Goal: Communication & Community: Answer question/provide support

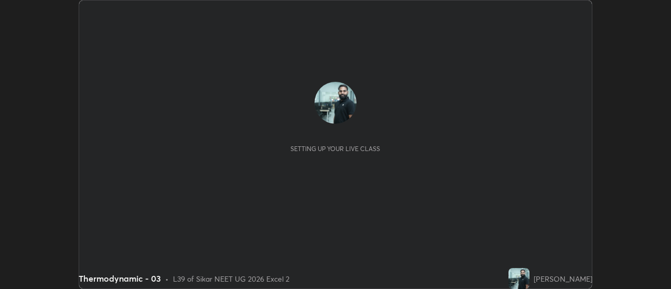
scroll to position [289, 670]
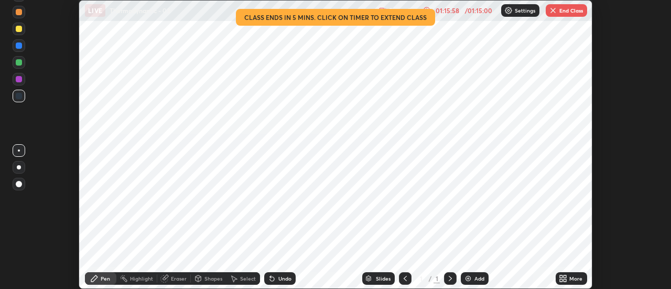
click at [567, 8] on button "End Class" at bounding box center [565, 10] width 41 height 13
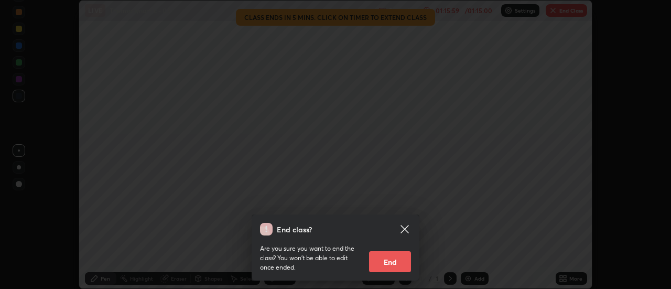
click at [383, 258] on button "End" at bounding box center [390, 261] width 42 height 21
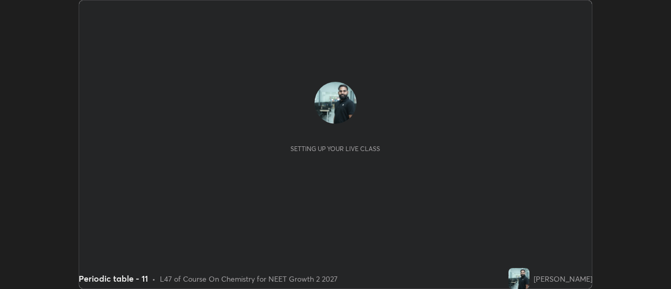
scroll to position [289, 670]
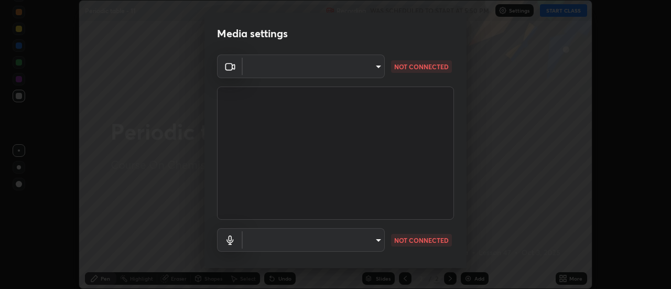
type input "985e4b1f72fc3b9494b48cef3b79fe3b682f9ae0bb15c20acfe574fe2aaad349"
type input "communications"
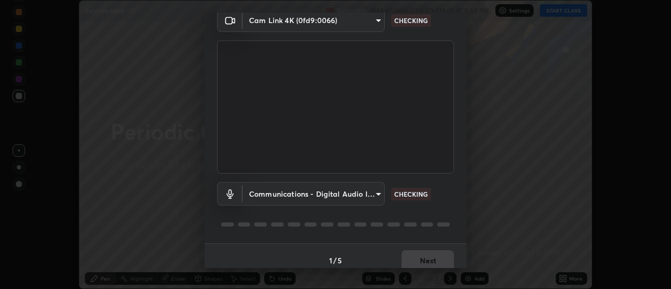
scroll to position [55, 0]
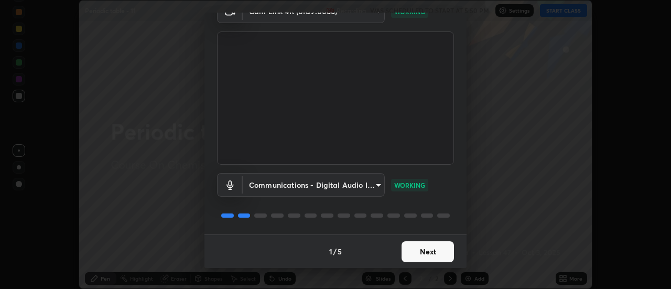
click at [419, 257] on button "Next" at bounding box center [427, 251] width 52 height 21
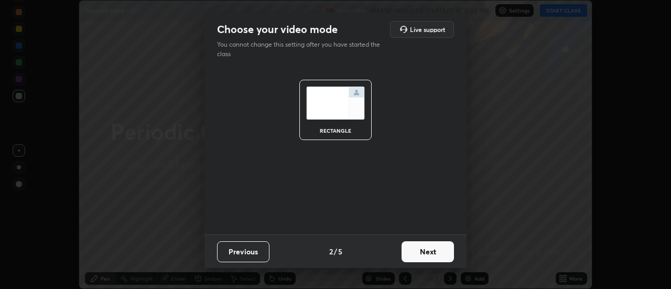
click at [429, 256] on button "Next" at bounding box center [427, 251] width 52 height 21
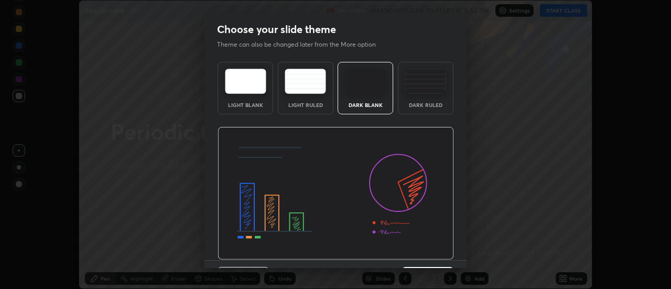
click at [427, 258] on img at bounding box center [335, 193] width 236 height 133
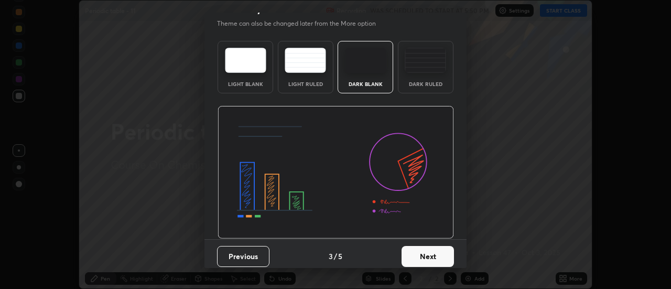
scroll to position [25, 0]
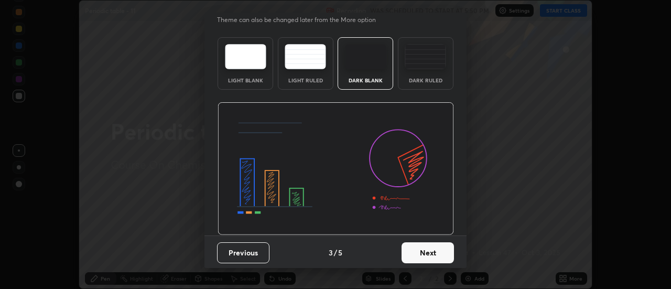
click at [427, 261] on button "Next" at bounding box center [427, 252] width 52 height 21
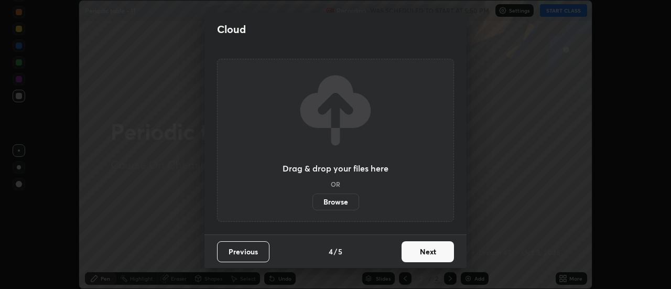
scroll to position [0, 0]
click at [425, 254] on button "Next" at bounding box center [427, 251] width 52 height 21
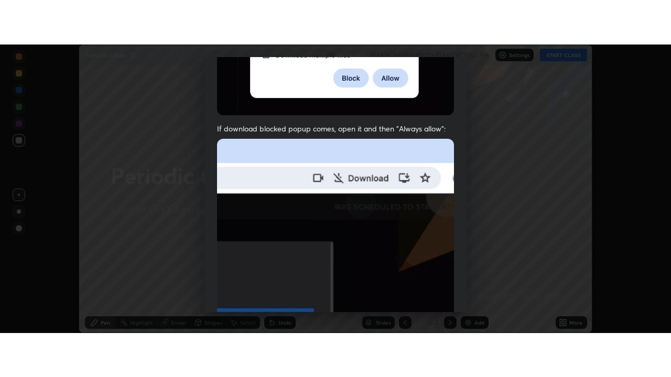
scroll to position [269, 0]
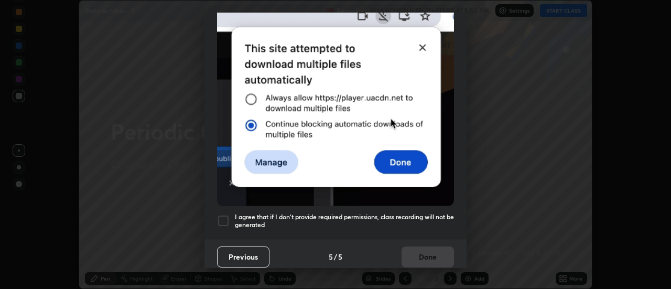
click at [440, 222] on h5 "I agree that if I don't provide required permissions, class recording will not …" at bounding box center [344, 221] width 219 height 16
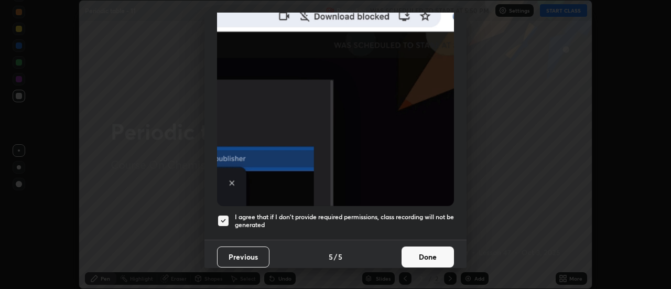
click at [434, 247] on button "Done" at bounding box center [427, 256] width 52 height 21
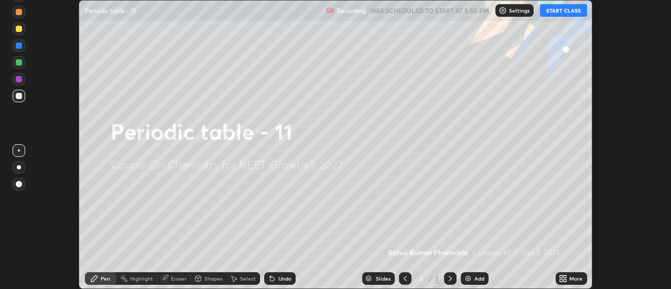
click at [561, 276] on icon at bounding box center [560, 276] width 3 height 3
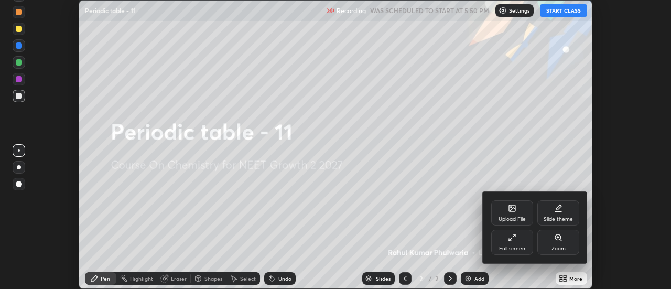
click at [522, 239] on div "Full screen" at bounding box center [512, 241] width 42 height 25
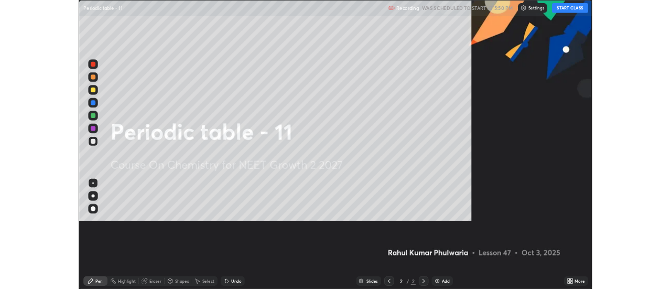
scroll to position [377, 671]
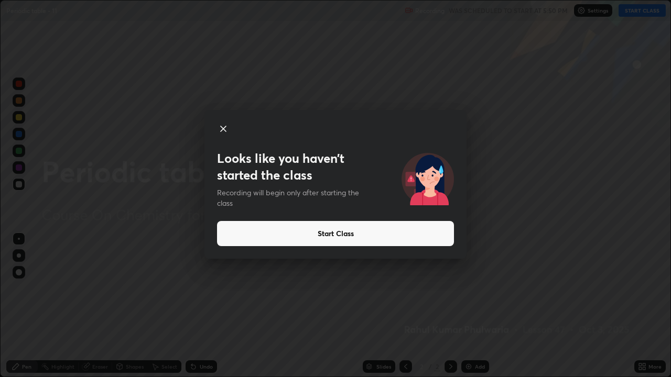
click at [366, 236] on button "Start Class" at bounding box center [335, 233] width 237 height 25
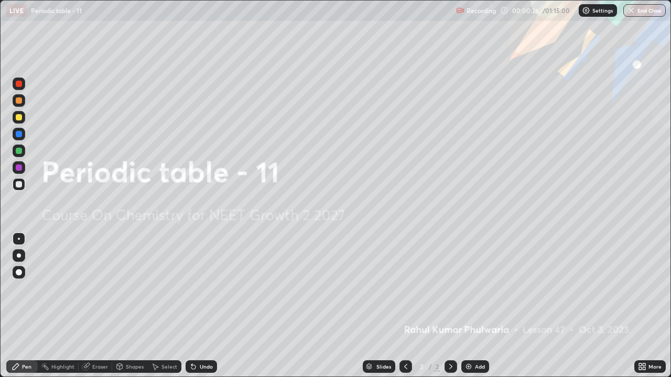
click at [470, 288] on img at bounding box center [468, 367] width 8 height 8
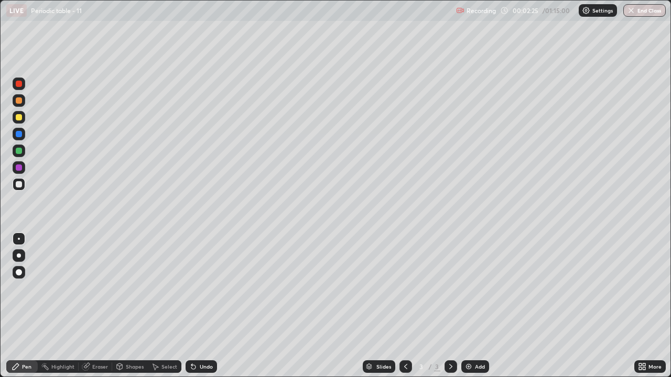
click at [19, 184] on div at bounding box center [19, 184] width 6 height 6
click at [16, 117] on div at bounding box center [19, 117] width 6 height 6
click at [18, 184] on div at bounding box center [19, 184] width 6 height 6
click at [470, 288] on div "Add" at bounding box center [475, 366] width 28 height 13
click at [197, 288] on div "Undo" at bounding box center [200, 366] width 31 height 13
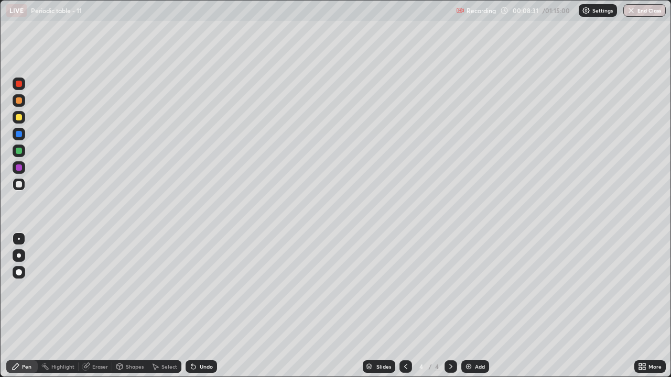
click at [94, 288] on div "Eraser" at bounding box center [100, 366] width 16 height 5
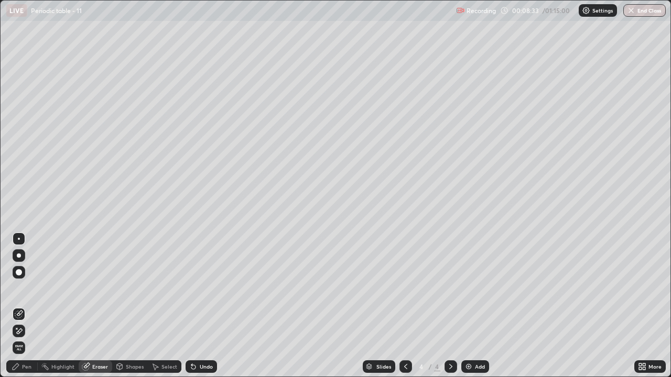
click at [24, 288] on div "Pen" at bounding box center [26, 366] width 9 height 5
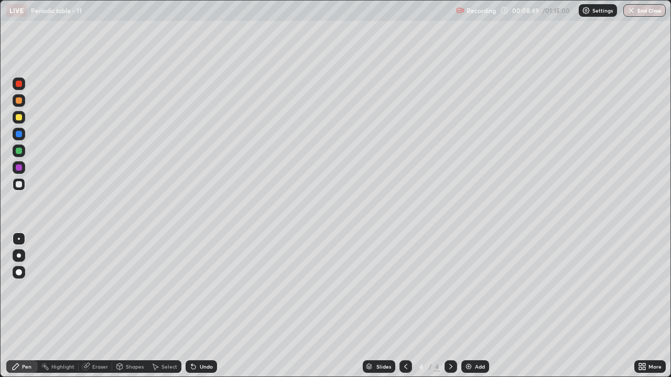
click at [469, 288] on img at bounding box center [468, 367] width 8 height 8
click at [18, 118] on div at bounding box center [19, 117] width 6 height 6
click at [405, 288] on icon at bounding box center [405, 367] width 8 height 8
click at [449, 288] on icon at bounding box center [450, 366] width 3 height 5
click at [448, 288] on icon at bounding box center [450, 367] width 8 height 8
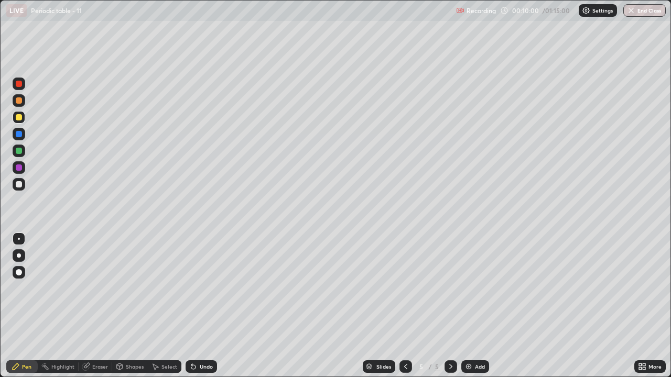
click at [400, 288] on div at bounding box center [405, 366] width 13 height 13
click at [449, 288] on icon at bounding box center [450, 367] width 8 height 8
click at [17, 152] on div at bounding box center [19, 151] width 6 height 6
click at [15, 184] on div at bounding box center [19, 184] width 13 height 13
click at [15, 123] on div at bounding box center [19, 117] width 13 height 17
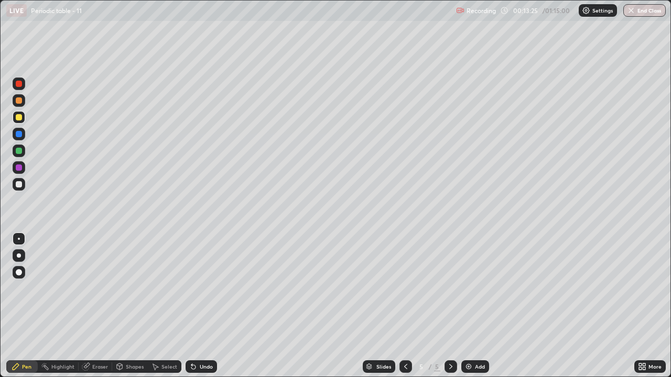
click at [17, 185] on div at bounding box center [19, 184] width 6 height 6
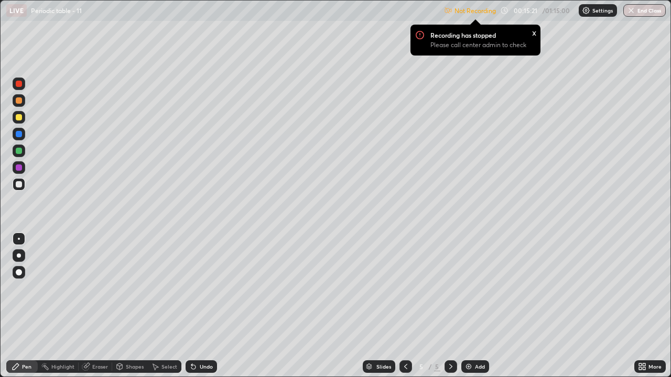
click at [142, 288] on div "Shapes" at bounding box center [130, 366] width 36 height 21
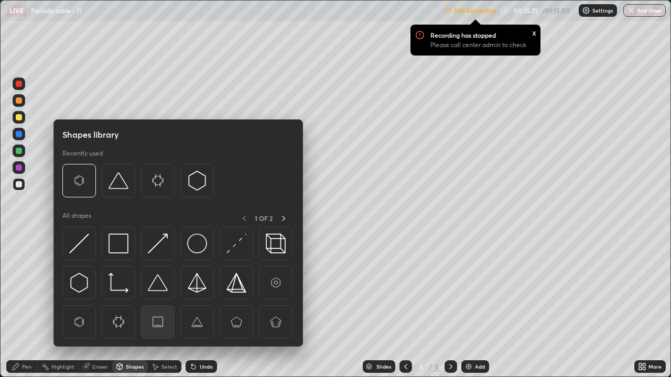
click at [144, 288] on div at bounding box center [158, 322] width 34 height 34
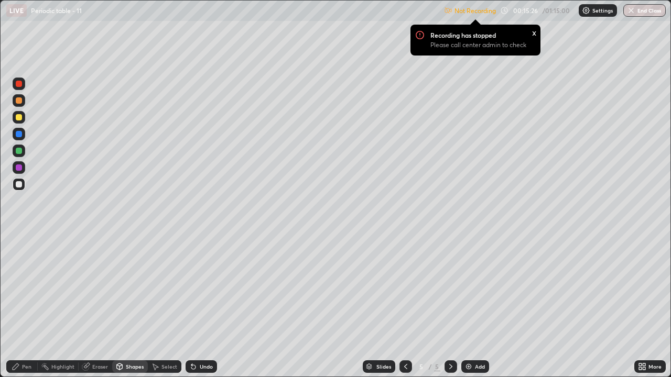
click at [25, 288] on div "Pen" at bounding box center [26, 366] width 9 height 5
click at [100, 288] on div "Eraser" at bounding box center [100, 366] width 16 height 5
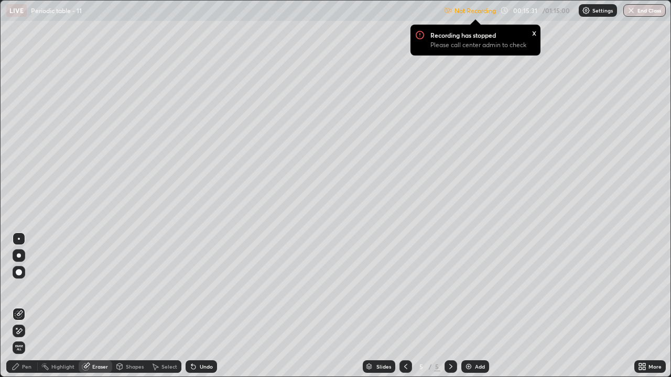
click at [23, 288] on div "Pen" at bounding box center [26, 366] width 9 height 5
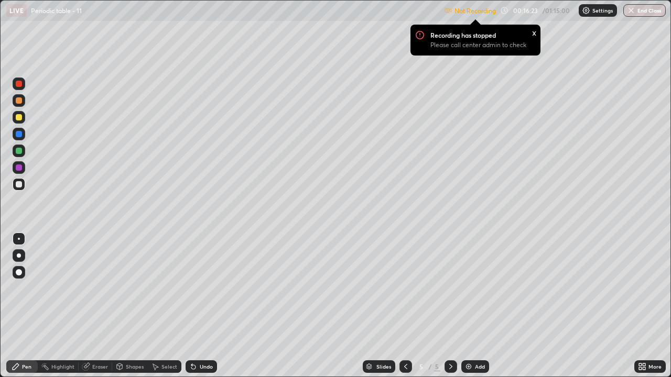
click at [17, 119] on div at bounding box center [19, 117] width 6 height 6
click at [405, 288] on icon at bounding box center [405, 367] width 8 height 8
click at [589, 16] on div "Settings" at bounding box center [597, 10] width 38 height 13
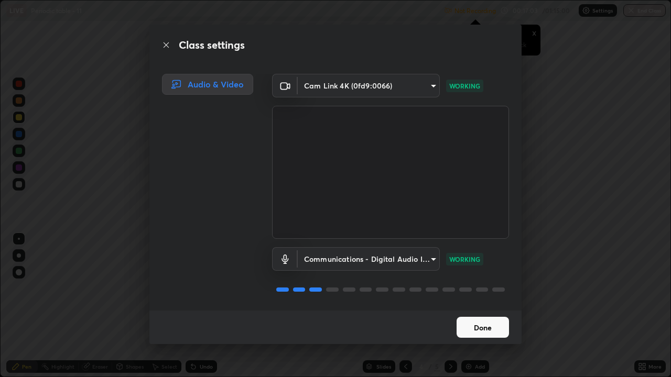
click at [485, 288] on button "Done" at bounding box center [482, 327] width 52 height 21
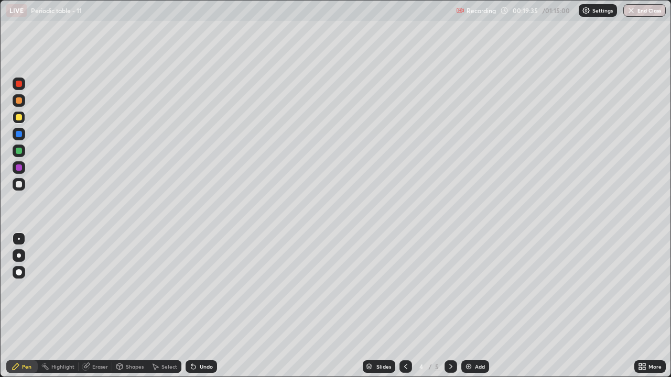
click at [449, 288] on icon at bounding box center [450, 367] width 8 height 8
click at [467, 288] on div "Add" at bounding box center [475, 366] width 28 height 13
click at [20, 185] on div at bounding box center [19, 184] width 6 height 6
click at [96, 288] on div "Eraser" at bounding box center [96, 366] width 34 height 13
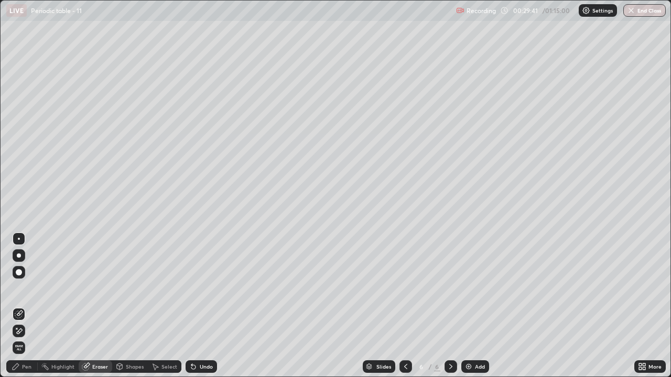
click at [23, 288] on div "Pen" at bounding box center [26, 366] width 9 height 5
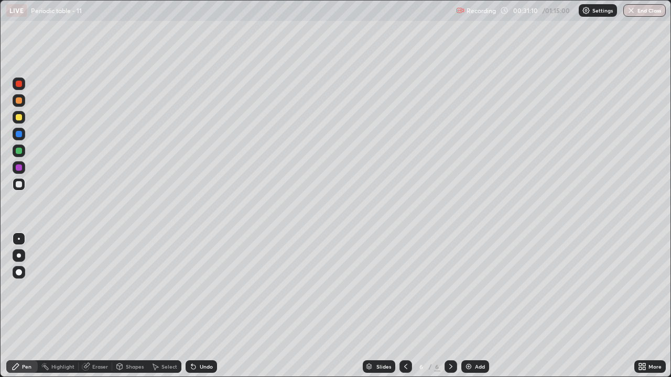
click at [470, 288] on div "Add" at bounding box center [475, 366] width 28 height 13
click at [404, 288] on icon at bounding box center [405, 367] width 8 height 8
click at [449, 288] on icon at bounding box center [450, 367] width 8 height 8
click at [470, 288] on div "Add" at bounding box center [475, 366] width 28 height 13
click at [404, 288] on icon at bounding box center [405, 367] width 8 height 8
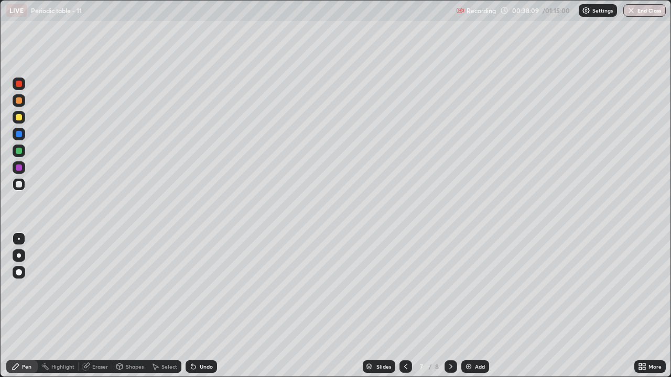
click at [449, 288] on icon at bounding box center [450, 367] width 8 height 8
click at [19, 119] on div at bounding box center [19, 117] width 6 height 6
click at [17, 183] on div at bounding box center [19, 184] width 6 height 6
click at [469, 288] on img at bounding box center [468, 367] width 8 height 8
click at [17, 116] on div at bounding box center [19, 117] width 6 height 6
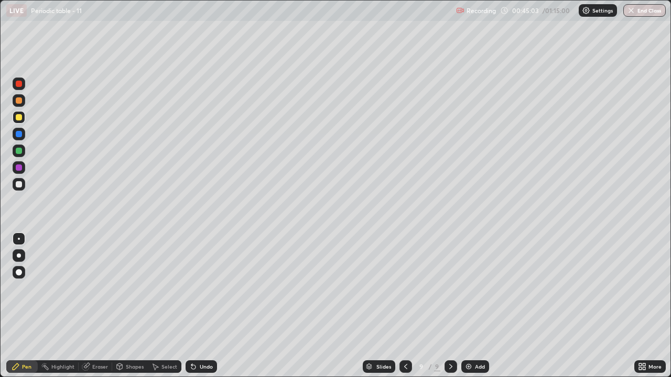
click at [18, 186] on div at bounding box center [19, 184] width 6 height 6
click at [20, 118] on div at bounding box center [19, 117] width 6 height 6
click at [18, 184] on div at bounding box center [19, 184] width 6 height 6
click at [473, 288] on div "Add" at bounding box center [475, 366] width 28 height 13
click at [16, 118] on div at bounding box center [19, 117] width 6 height 6
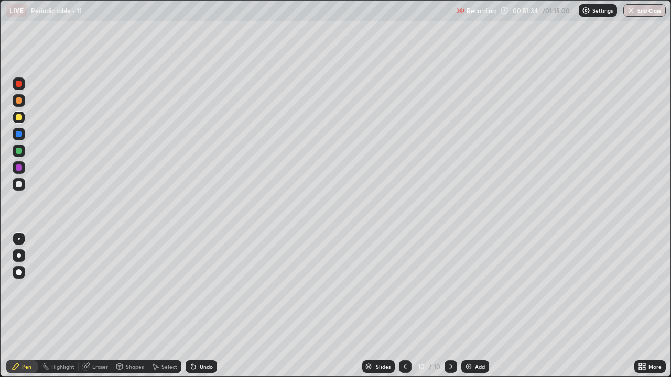
click at [19, 187] on div at bounding box center [19, 184] width 6 height 6
click at [477, 288] on div "Add" at bounding box center [480, 366] width 10 height 5
click at [18, 120] on div at bounding box center [19, 117] width 6 height 6
click at [21, 183] on div at bounding box center [19, 184] width 6 height 6
click at [404, 288] on icon at bounding box center [405, 367] width 8 height 8
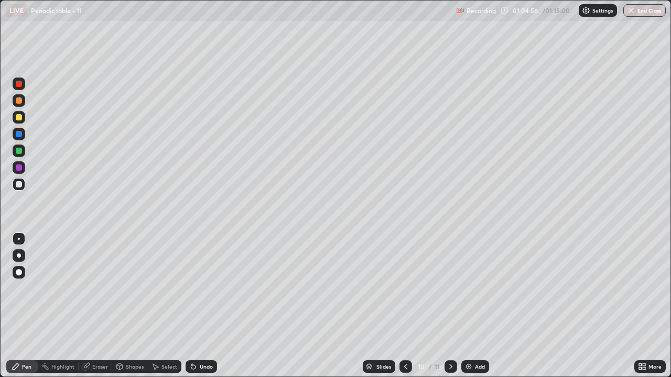
click at [449, 288] on icon at bounding box center [450, 367] width 8 height 8
click at [469, 288] on img at bounding box center [468, 367] width 8 height 8
click at [98, 288] on div "Eraser" at bounding box center [100, 366] width 16 height 5
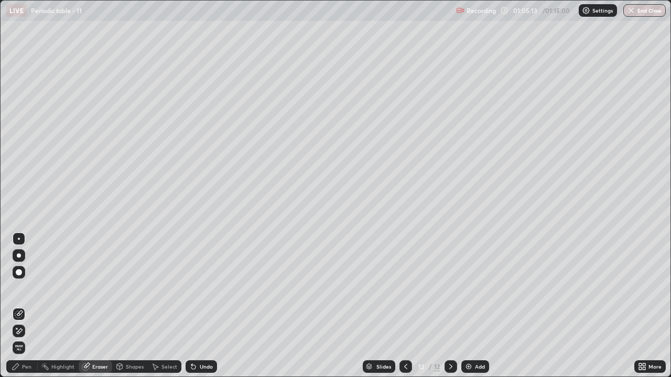
click at [25, 288] on div "Pen" at bounding box center [26, 366] width 9 height 5
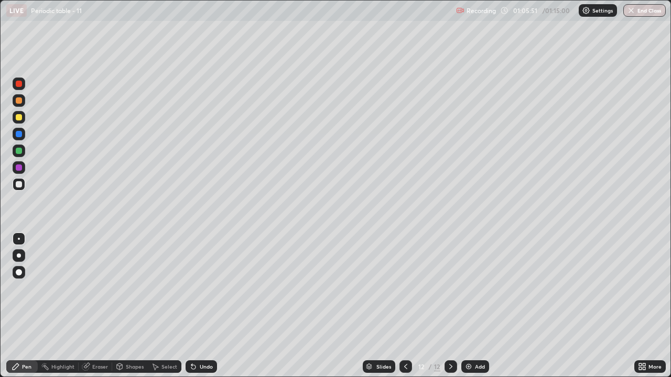
click at [98, 288] on div "Eraser" at bounding box center [100, 366] width 16 height 5
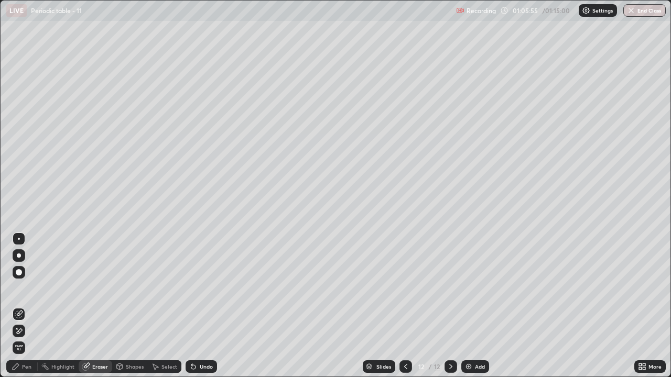
click at [27, 288] on div "Pen" at bounding box center [26, 366] width 9 height 5
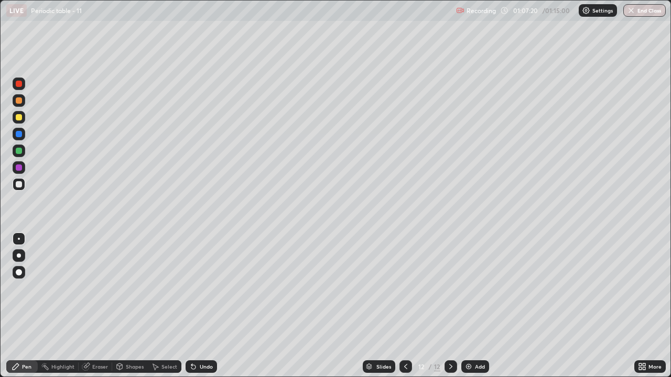
click at [95, 288] on div "Eraser" at bounding box center [96, 366] width 34 height 13
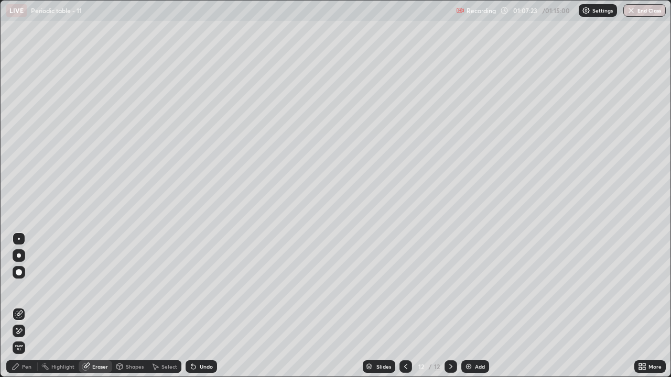
click at [32, 288] on div "Pen" at bounding box center [21, 366] width 31 height 13
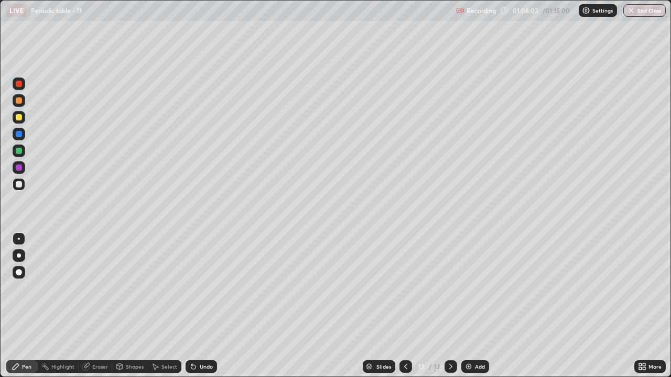
click at [14, 121] on div at bounding box center [19, 117] width 13 height 13
click at [21, 184] on div at bounding box center [19, 184] width 6 height 6
click at [476, 288] on div "Add" at bounding box center [475, 366] width 28 height 13
click at [505, 10] on icon at bounding box center [505, 10] width 8 height 8
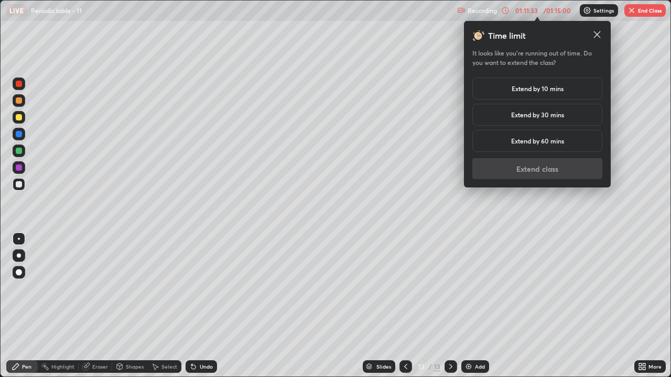
click at [547, 92] on h5 "Extend by 10 mins" at bounding box center [537, 88] width 52 height 9
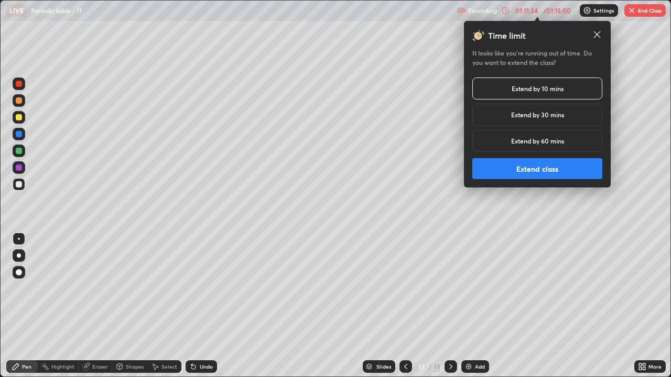
click at [536, 166] on button "Extend class" at bounding box center [537, 168] width 130 height 21
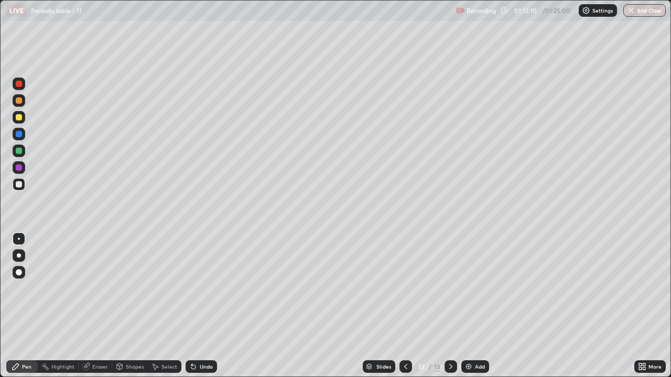
click at [90, 288] on div "Eraser" at bounding box center [96, 366] width 34 height 13
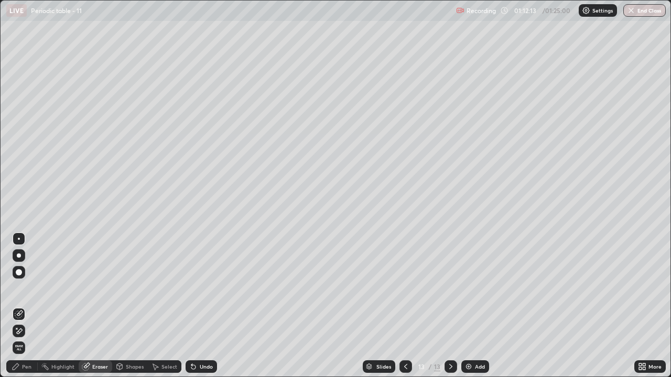
click at [30, 288] on div "Pen" at bounding box center [26, 366] width 9 height 5
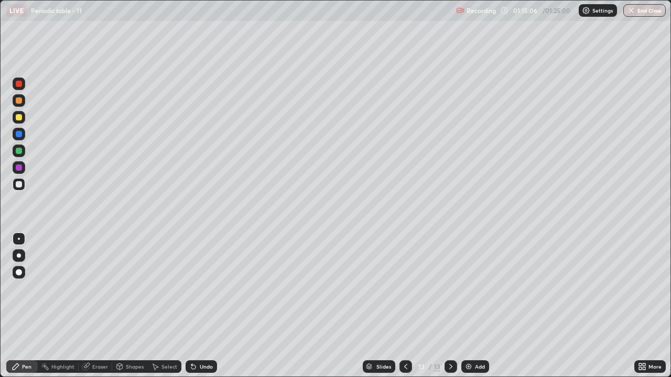
click at [18, 118] on div at bounding box center [19, 117] width 6 height 6
click at [17, 189] on div at bounding box center [19, 184] width 13 height 13
click at [21, 118] on div at bounding box center [19, 117] width 6 height 6
click at [404, 288] on icon at bounding box center [405, 367] width 8 height 8
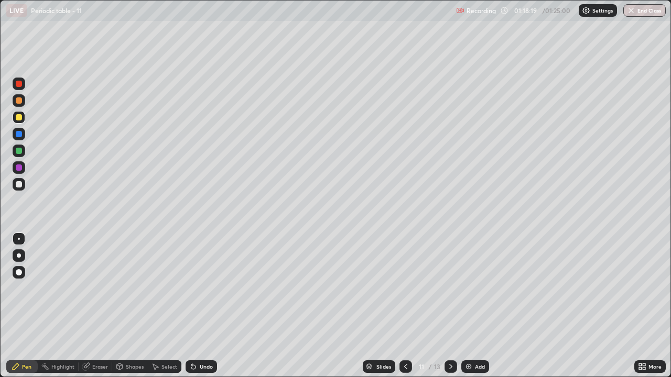
click at [406, 288] on icon at bounding box center [405, 367] width 8 height 8
click at [404, 288] on icon at bounding box center [405, 366] width 3 height 5
click at [405, 288] on icon at bounding box center [405, 366] width 3 height 5
click at [404, 288] on icon at bounding box center [405, 366] width 3 height 5
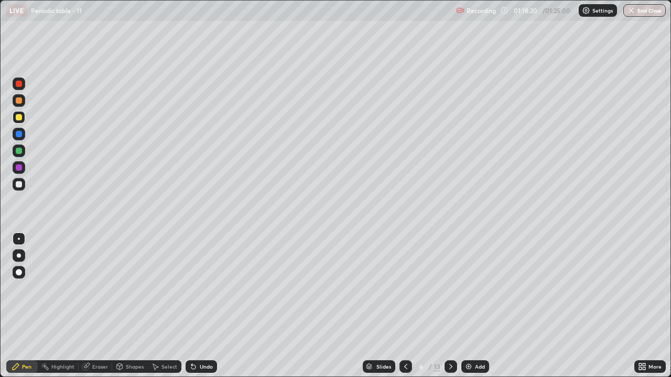
click at [405, 288] on icon at bounding box center [405, 367] width 8 height 8
click at [403, 288] on icon at bounding box center [405, 367] width 8 height 8
click at [405, 288] on icon at bounding box center [405, 367] width 8 height 8
click at [451, 288] on icon at bounding box center [450, 367] width 8 height 8
click at [449, 288] on icon at bounding box center [450, 367] width 8 height 8
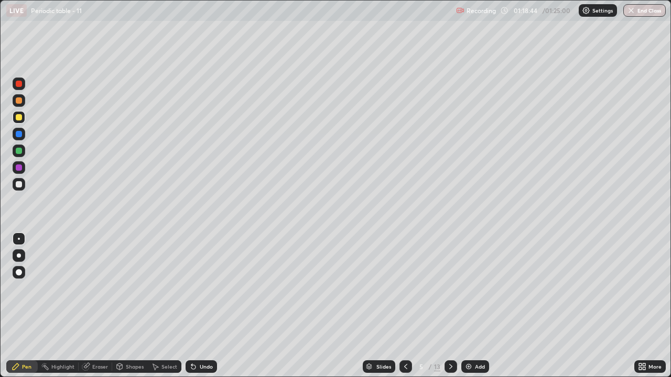
click at [449, 288] on icon at bounding box center [450, 367] width 8 height 8
click at [450, 288] on icon at bounding box center [450, 366] width 3 height 5
click at [405, 288] on icon at bounding box center [405, 367] width 8 height 8
click at [404, 288] on icon at bounding box center [405, 367] width 8 height 8
click at [449, 288] on icon at bounding box center [450, 367] width 8 height 8
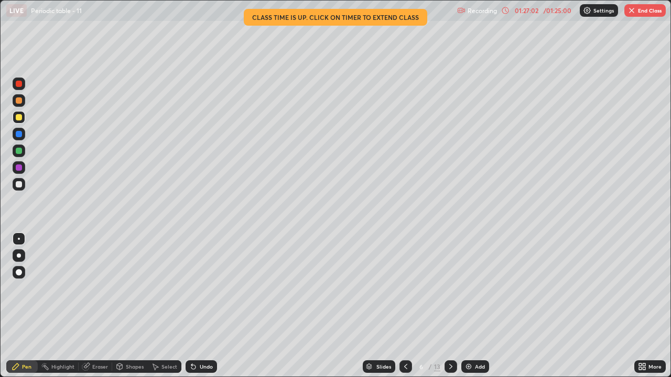
click at [646, 16] on button "End Class" at bounding box center [644, 10] width 41 height 13
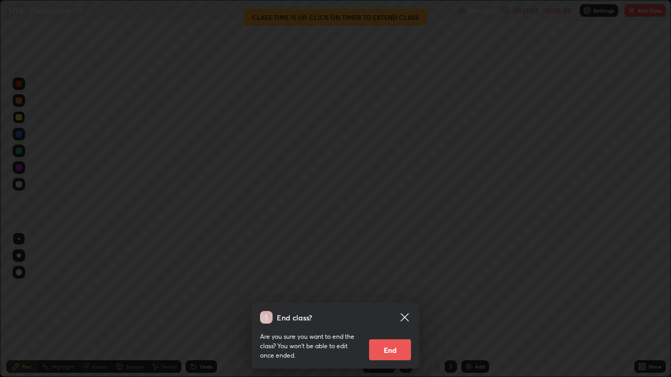
click at [396, 288] on button "End" at bounding box center [390, 349] width 42 height 21
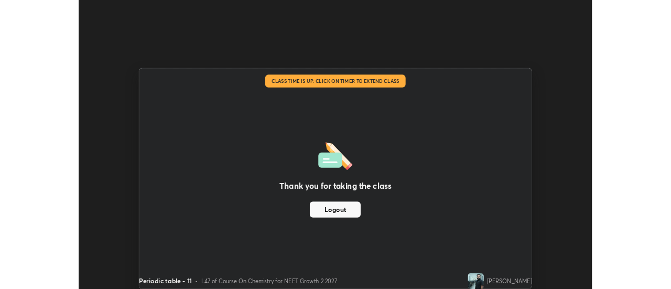
scroll to position [52098, 51716]
